Goal: Information Seeking & Learning: Learn about a topic

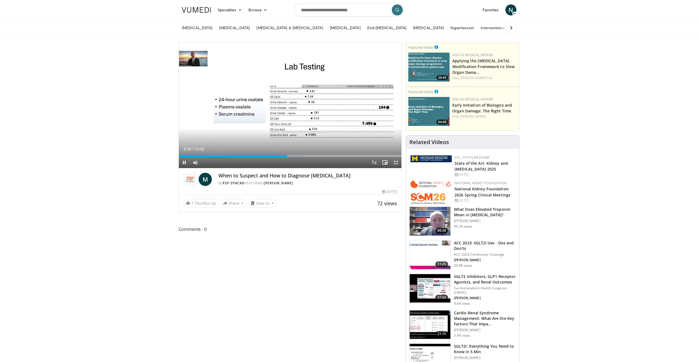
drag, startPoint x: 394, startPoint y: 162, endPoint x: 395, endPoint y: 182, distance: 20.4
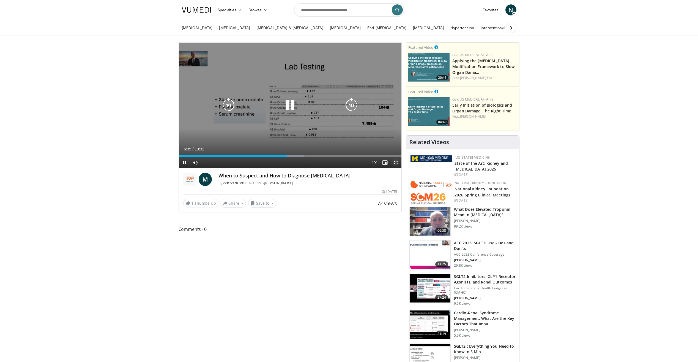
click at [394, 162] on span "Video Player" at bounding box center [395, 162] width 11 height 11
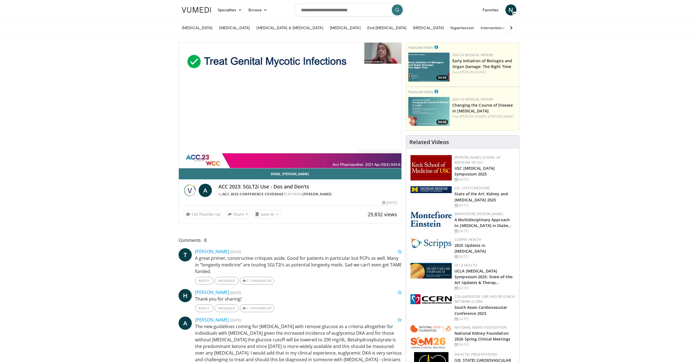
click at [511, 8] on span "N" at bounding box center [511, 9] width 11 height 11
click at [510, 7] on span "N" at bounding box center [511, 9] width 11 height 11
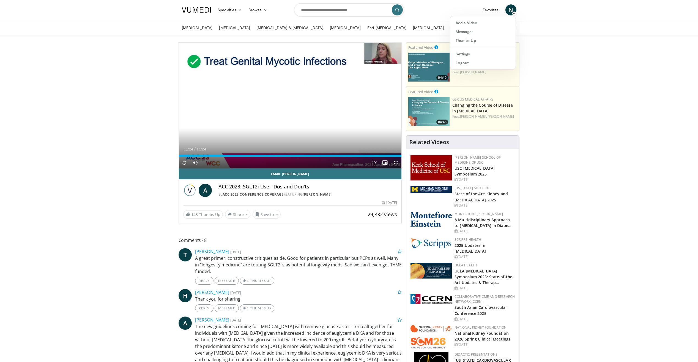
click at [513, 10] on span "N" at bounding box center [511, 9] width 11 height 11
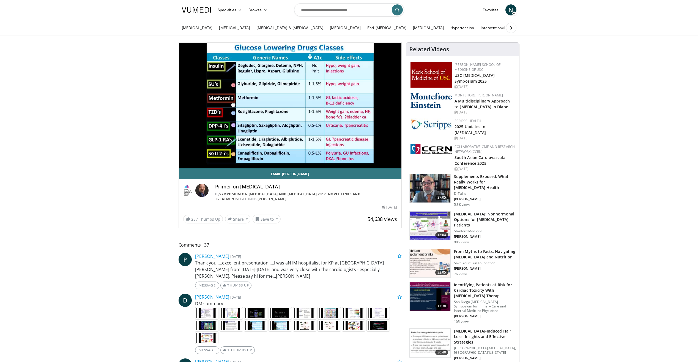
click at [509, 9] on span "N" at bounding box center [511, 9] width 11 height 11
click at [464, 52] on link "Settings" at bounding box center [482, 54] width 65 height 9
